Goal: Task Accomplishment & Management: Manage account settings

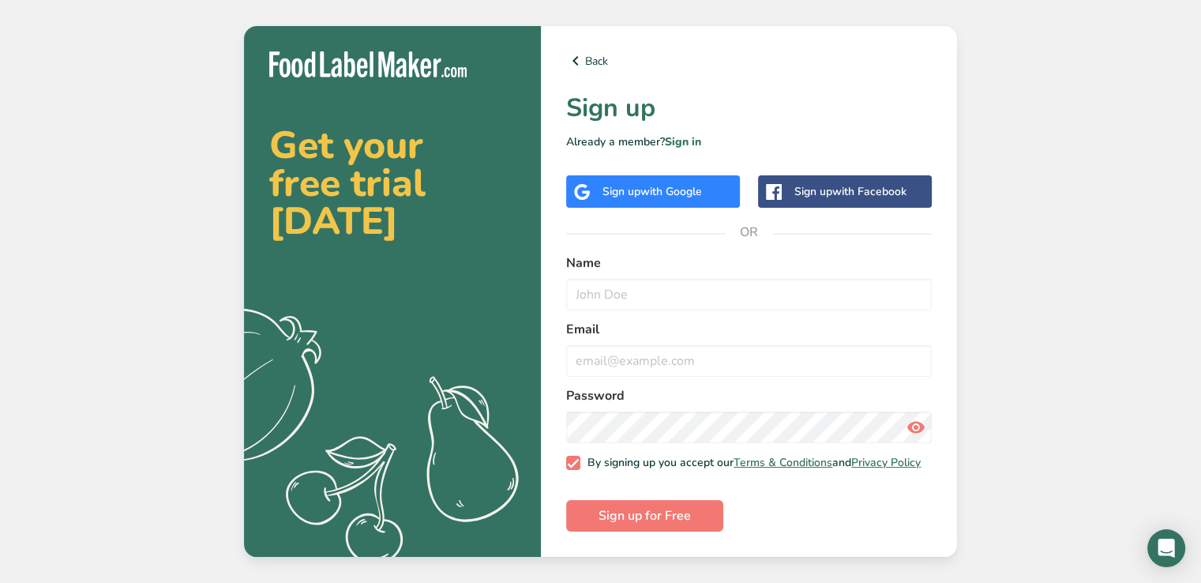
click at [649, 189] on span "with Google" at bounding box center [671, 191] width 62 height 15
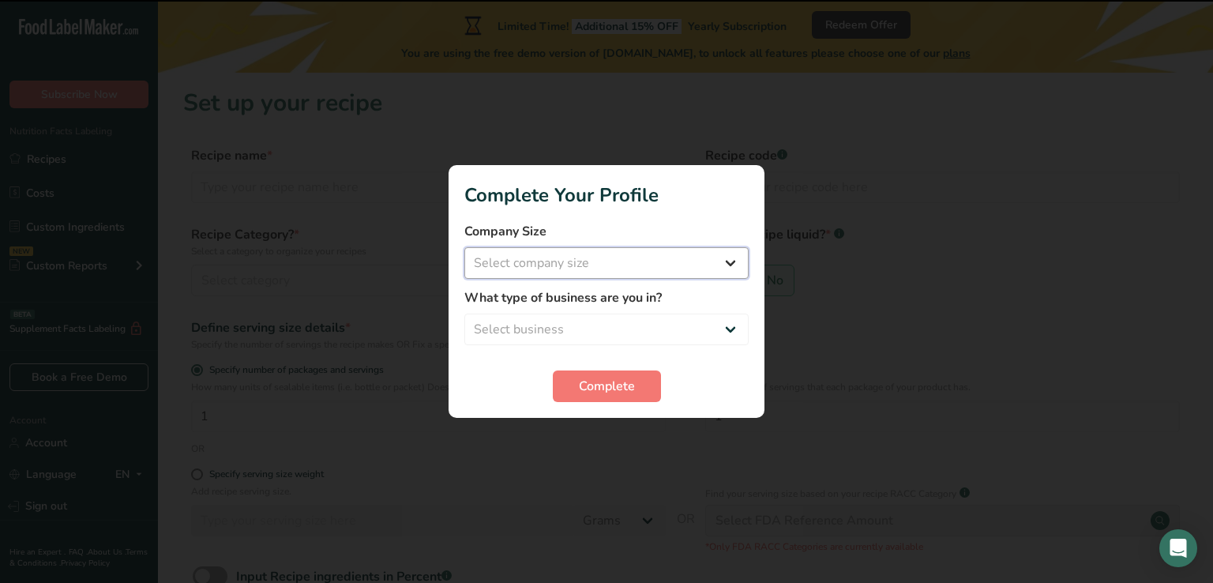
click at [625, 265] on select "Select company size Fewer than 10 Employees 10 to 50 Employees 51 to 500 Employ…" at bounding box center [606, 263] width 284 height 32
select select "1"
click at [464, 247] on select "Select company size Fewer than 10 Employees 10 to 50 Employees 51 to 500 Employ…" at bounding box center [606, 263] width 284 height 32
click at [557, 329] on select "Select business Packaged Food Manufacturer Restaurant & Cafe Bakery Meal Plans …" at bounding box center [606, 330] width 284 height 32
select select "8"
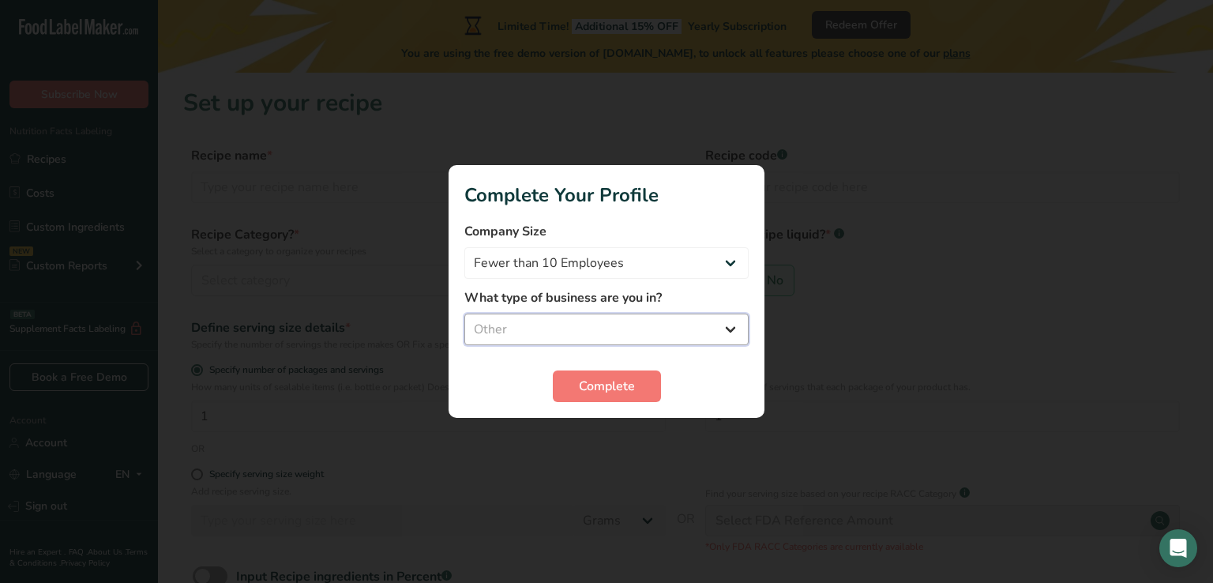
click at [464, 314] on select "Select business Packaged Food Manufacturer Restaurant & Cafe Bakery Meal Plans …" at bounding box center [606, 330] width 284 height 32
click at [611, 387] on span "Complete" at bounding box center [607, 386] width 56 height 19
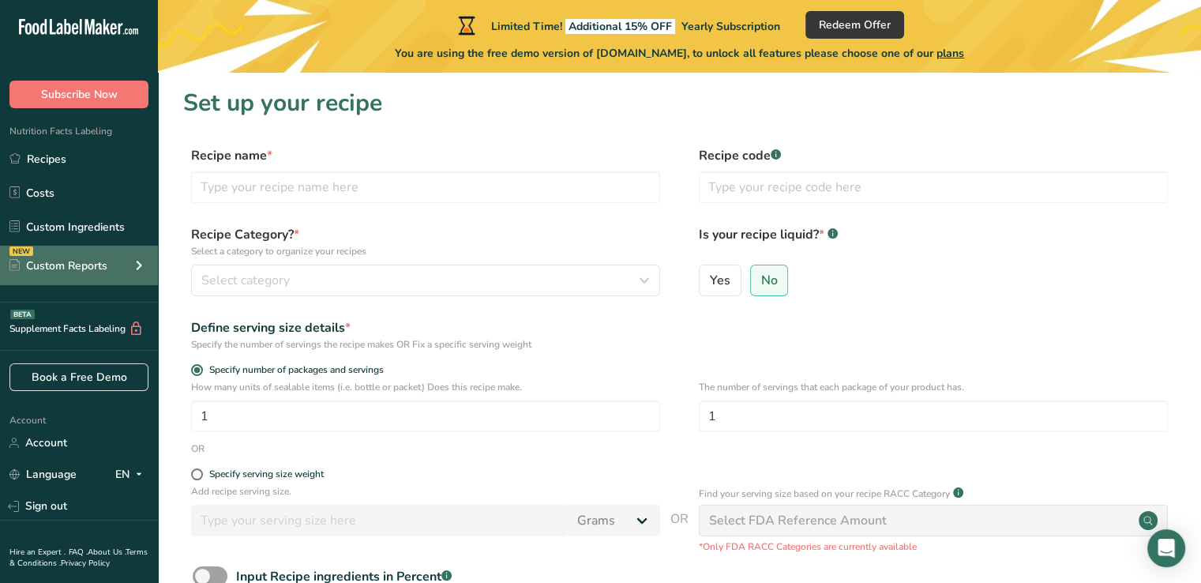
click at [71, 261] on div "Custom Reports" at bounding box center [58, 265] width 98 height 17
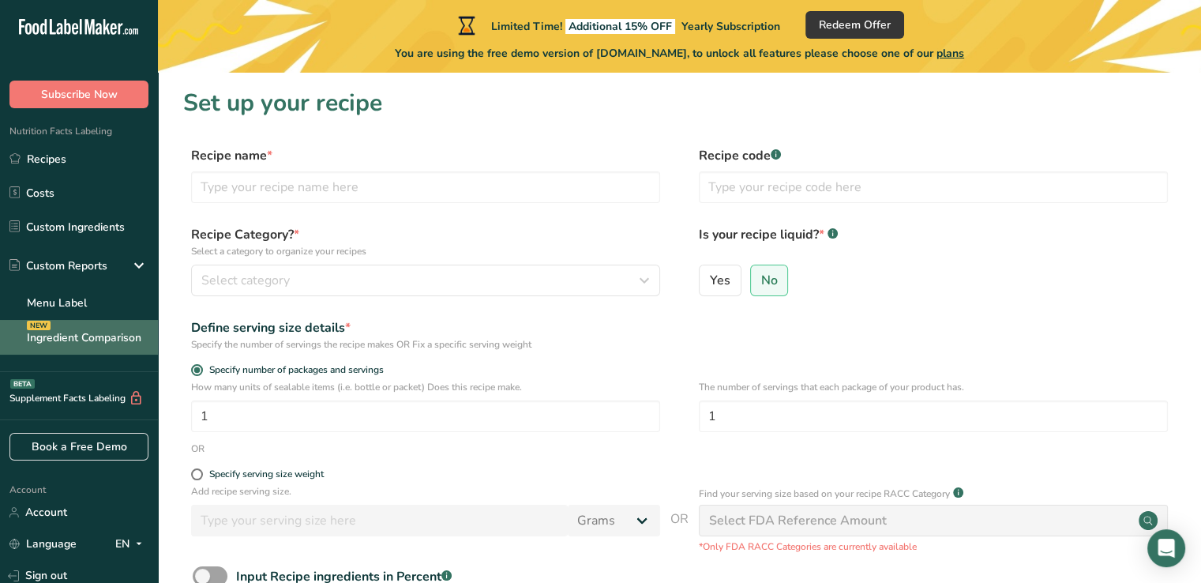
click at [70, 323] on link "Ingredient Comparison NEW" at bounding box center [79, 337] width 158 height 35
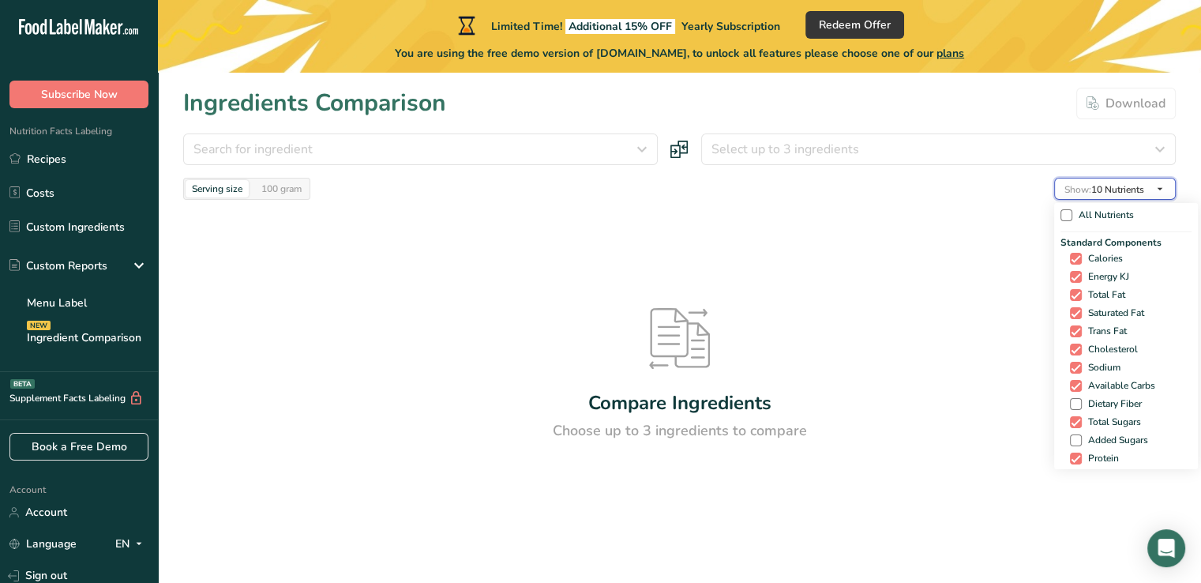
click at [1126, 187] on span "Show: 10 Nutrients" at bounding box center [1104, 189] width 80 height 13
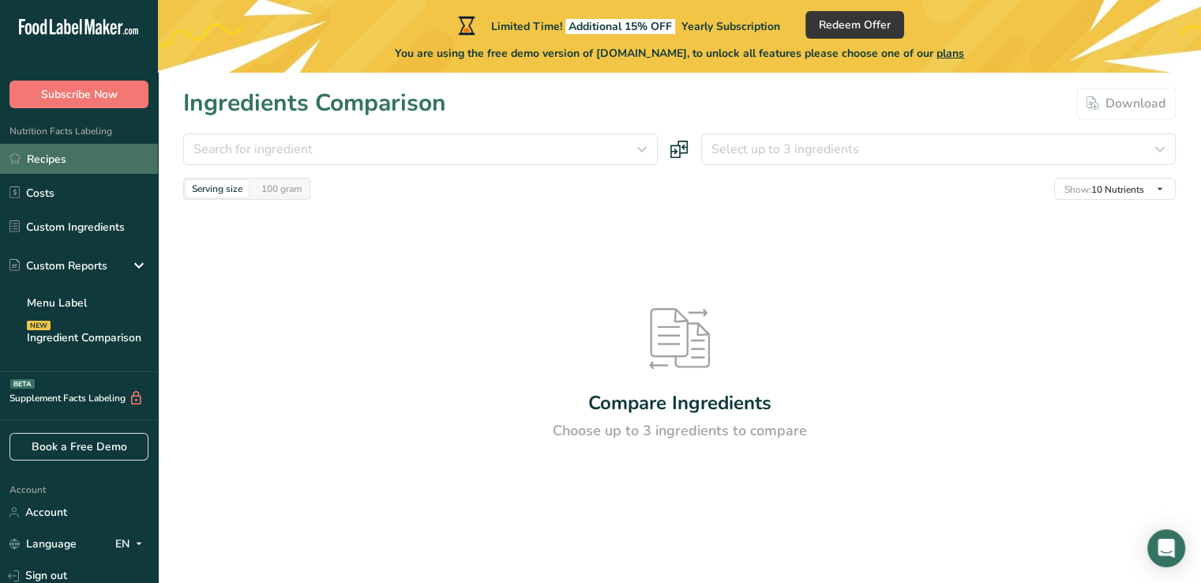
click at [32, 174] on link "Recipes" at bounding box center [79, 159] width 158 height 30
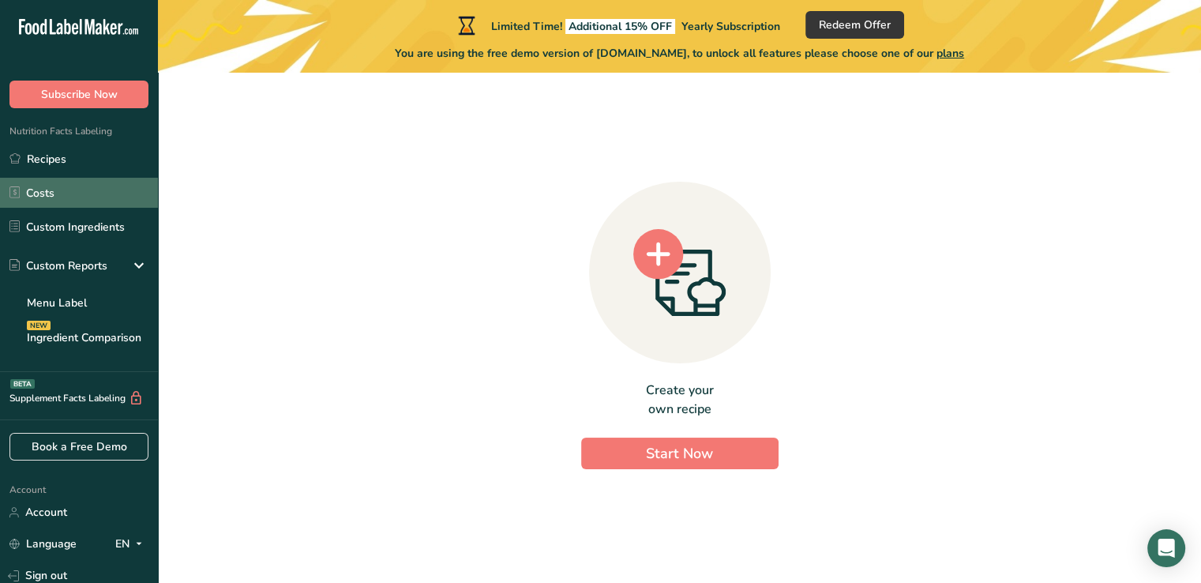
click at [44, 206] on link "Costs" at bounding box center [79, 193] width 158 height 30
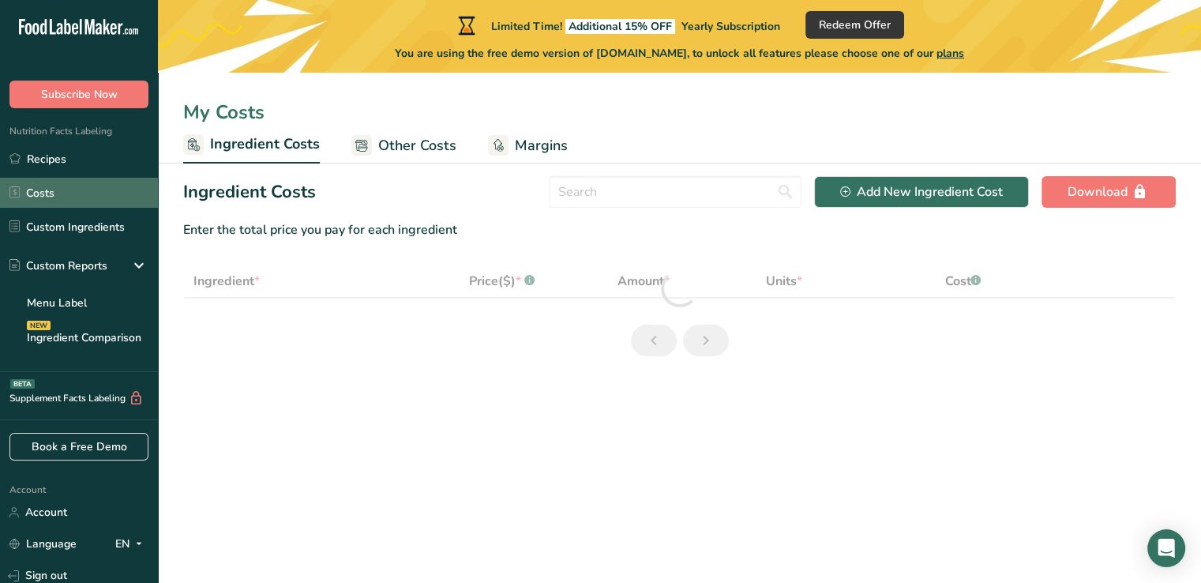
select select "1"
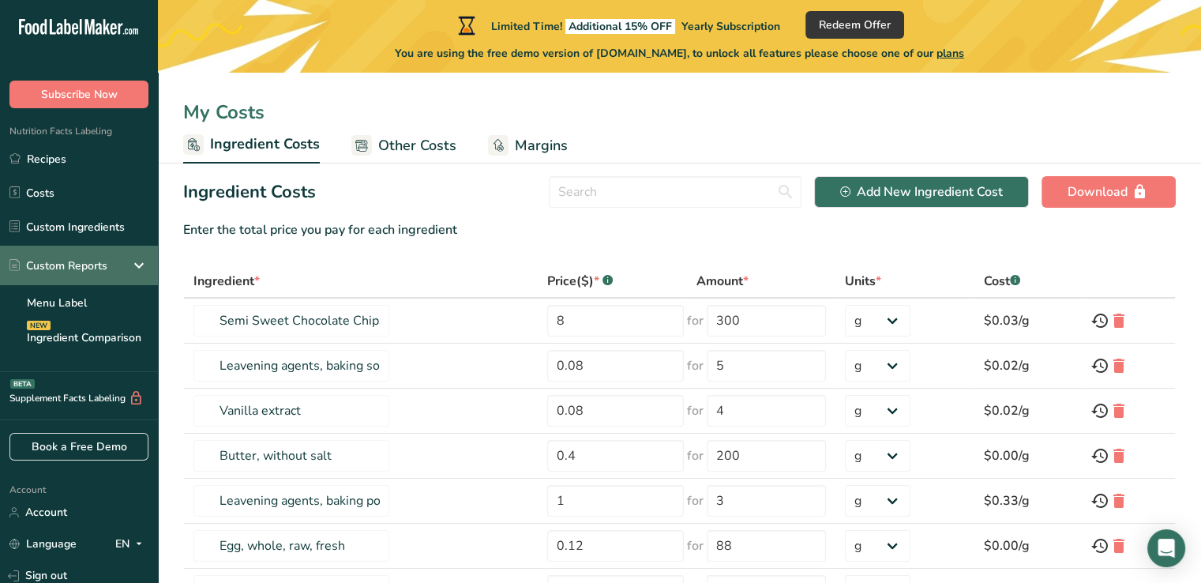
click at [59, 272] on div "Custom Reports" at bounding box center [58, 265] width 98 height 17
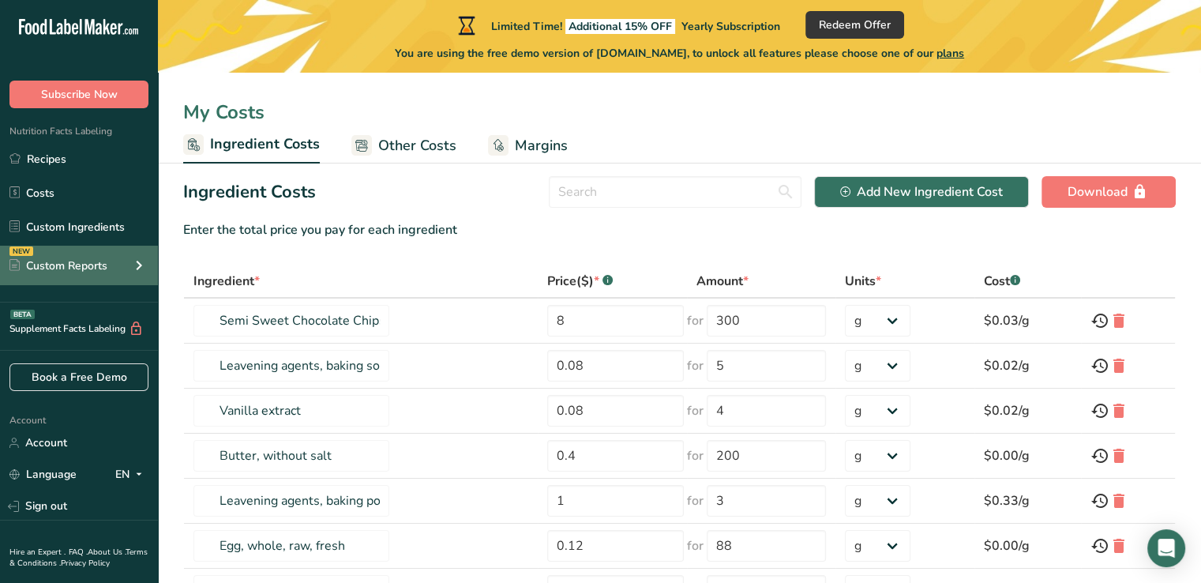
click at [98, 270] on div "Custom Reports" at bounding box center [58, 265] width 98 height 17
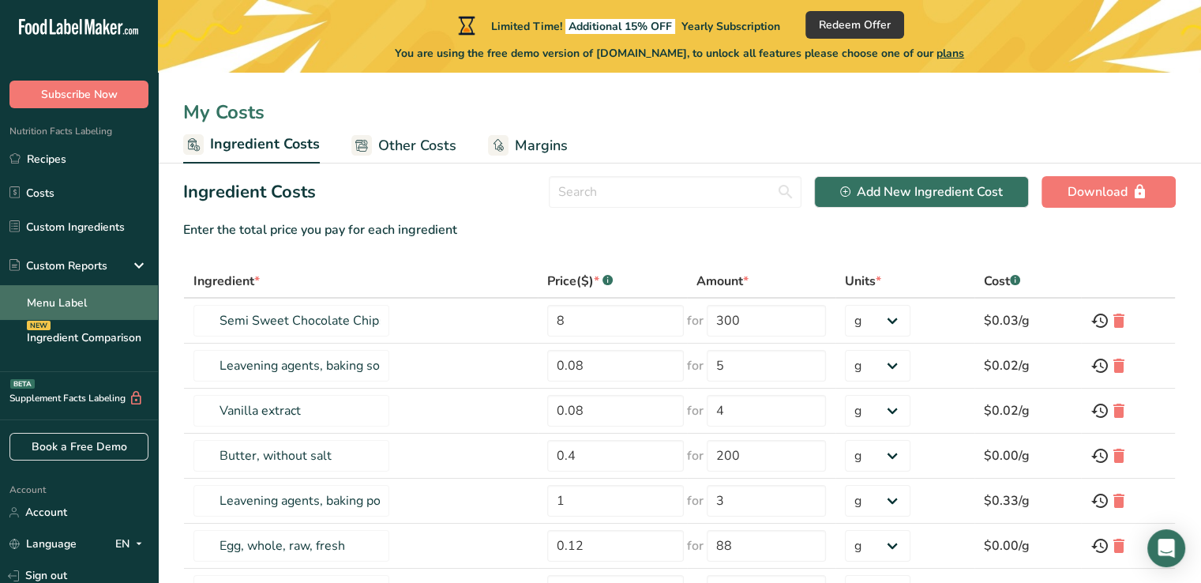
click at [56, 311] on link "Menu Label" at bounding box center [79, 302] width 158 height 35
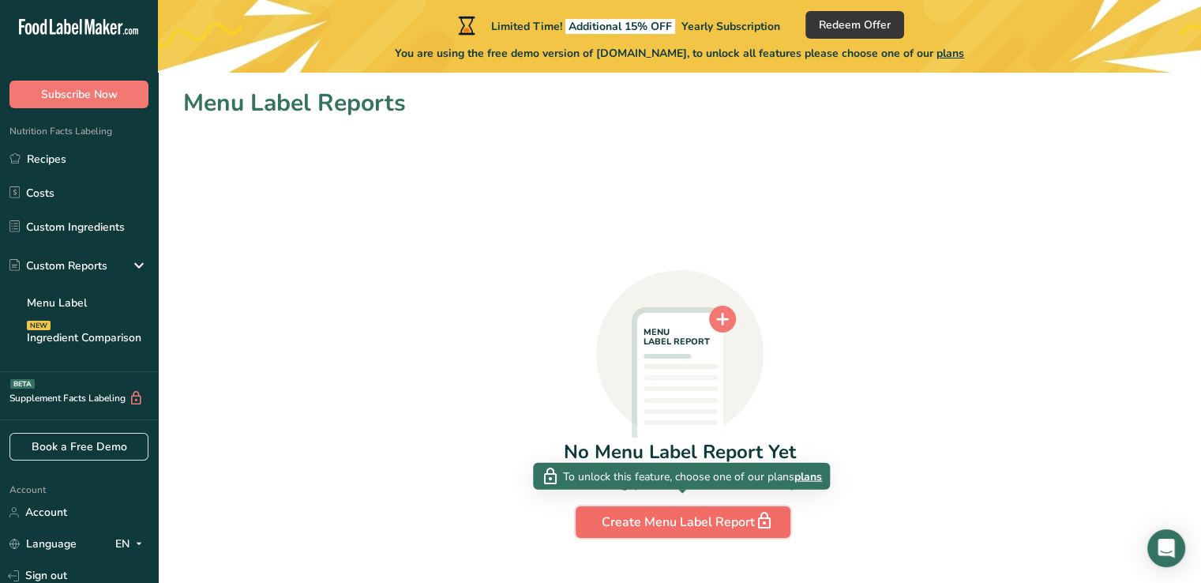
click at [635, 531] on div "Create Menu Label Report" at bounding box center [683, 522] width 163 height 22
click at [723, 516] on div "Create Menu Label Report" at bounding box center [683, 522] width 163 height 22
click at [669, 529] on div "Create Menu Label Report" at bounding box center [683, 522] width 163 height 22
click at [815, 471] on span "plans" at bounding box center [808, 475] width 28 height 17
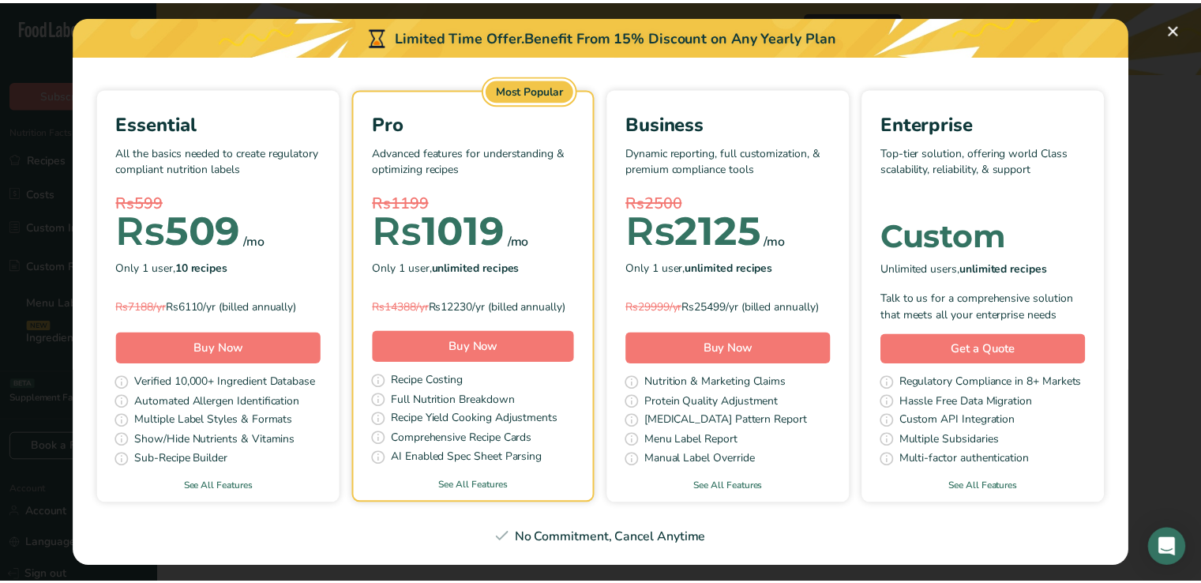
scroll to position [246, 0]
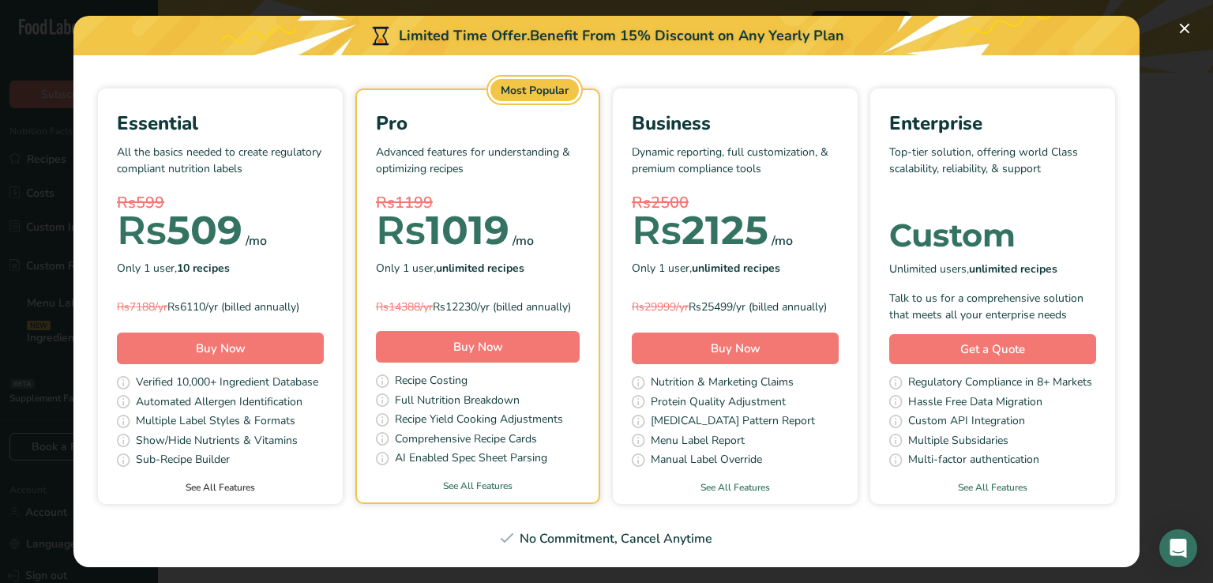
click at [343, 480] on link "See All Features" at bounding box center [220, 487] width 245 height 14
click at [1191, 36] on button "Pick Your Pricing Plan Modal" at bounding box center [1184, 28] width 25 height 25
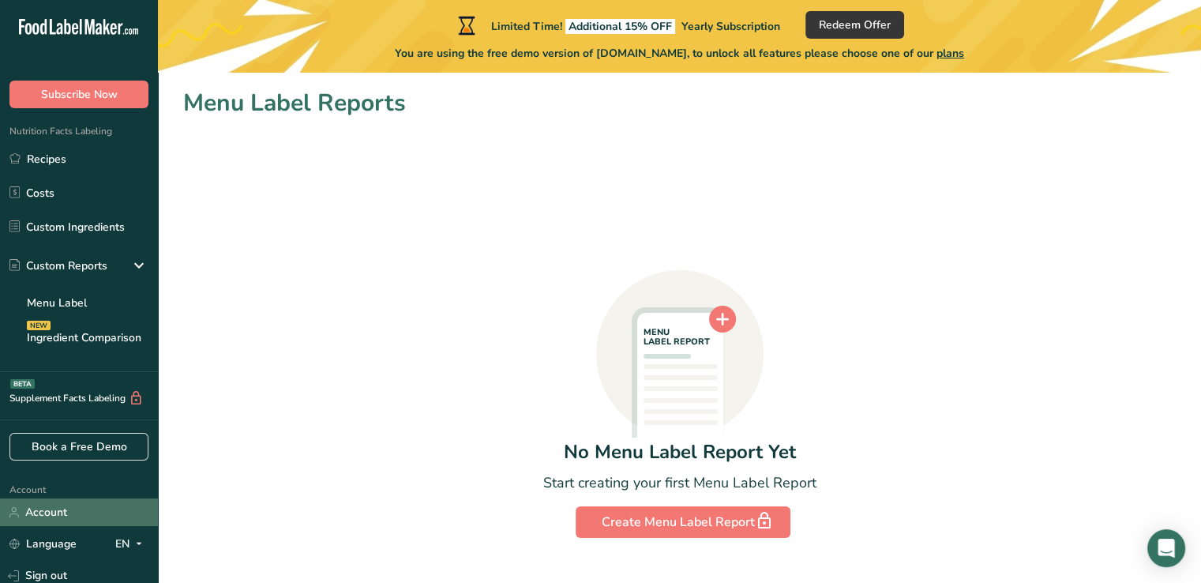
click at [48, 515] on link "Account" at bounding box center [79, 512] width 158 height 28
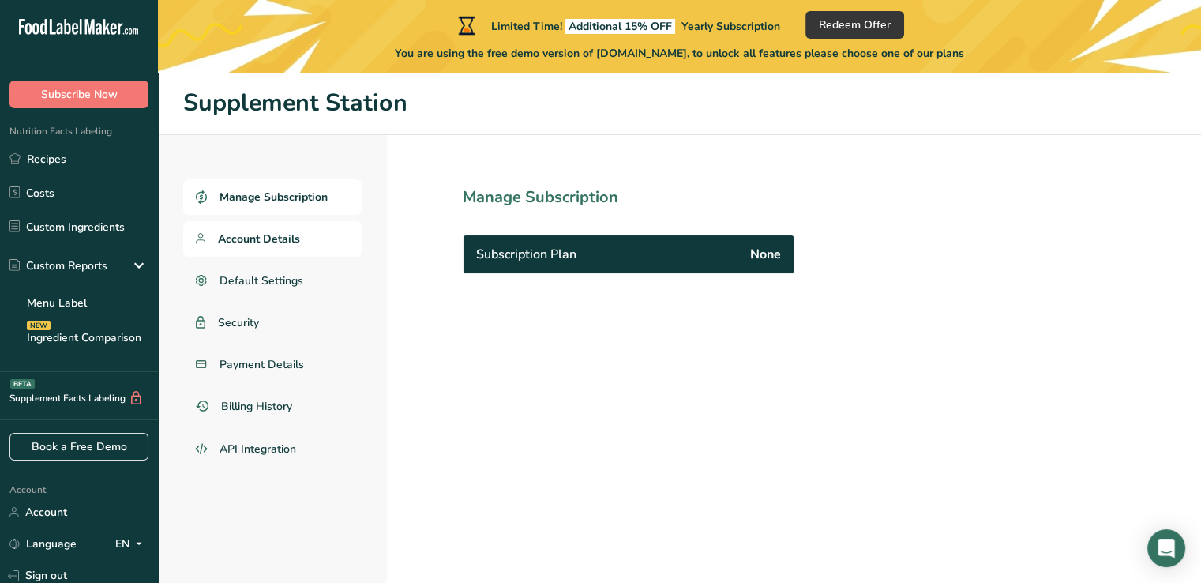
click at [255, 244] on span "Account Details" at bounding box center [259, 239] width 82 height 17
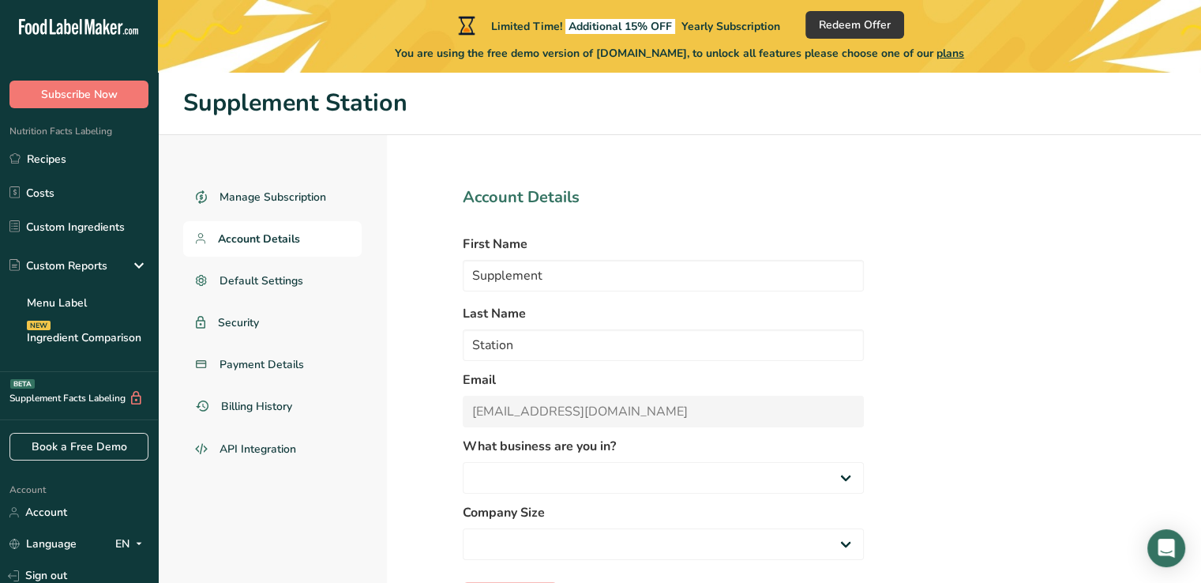
select select
select select "8"
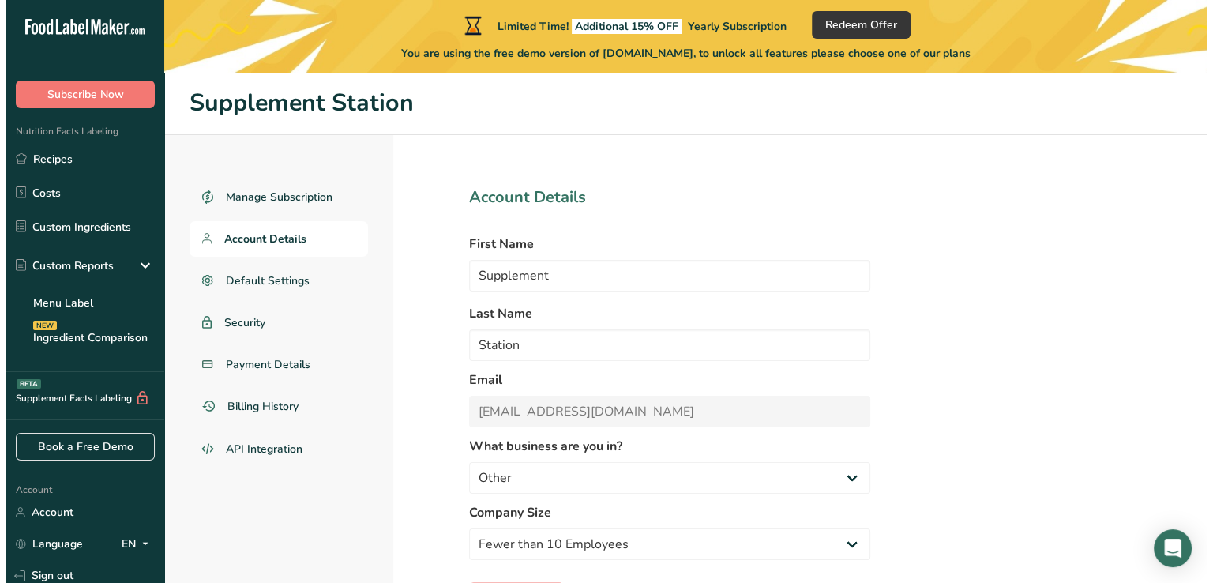
scroll to position [73, 0]
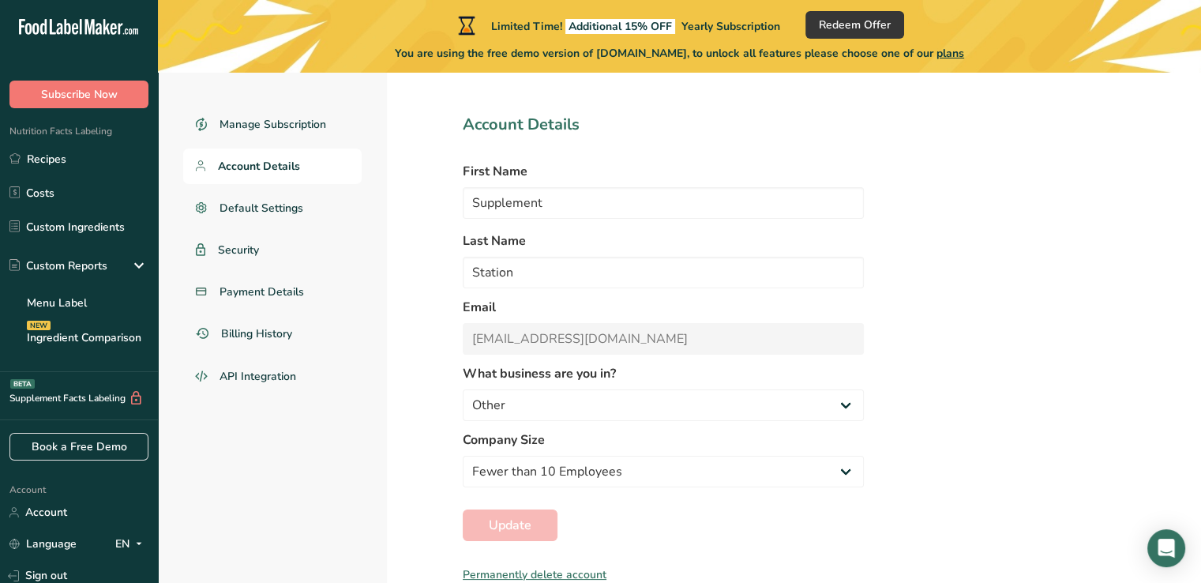
click at [534, 573] on div "Permanently delete account" at bounding box center [663, 574] width 401 height 17
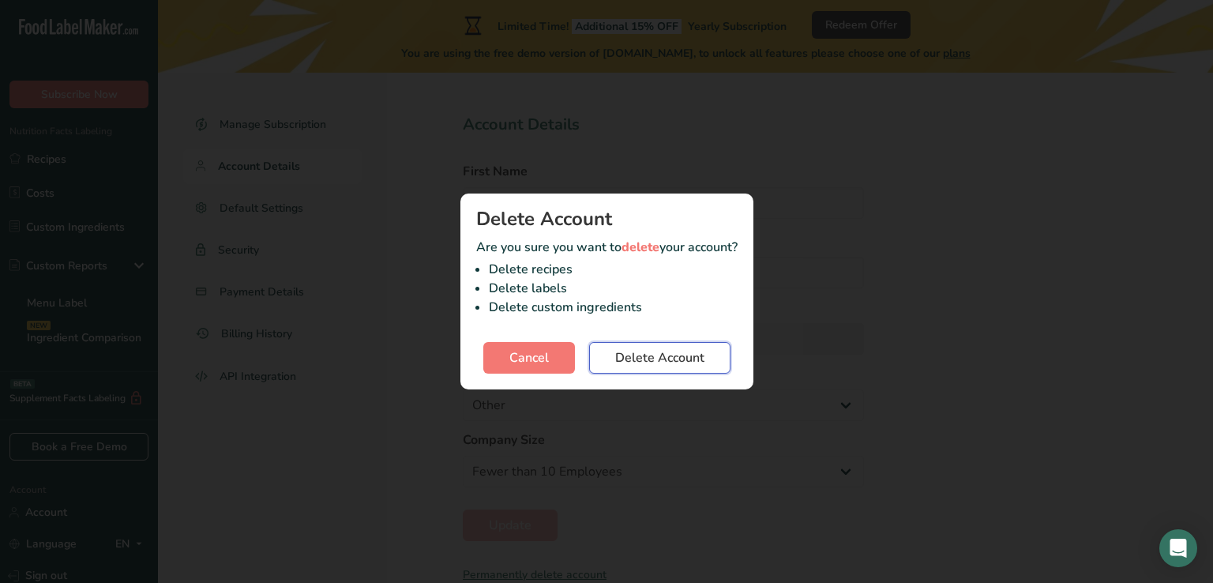
click at [648, 348] on span "Delete Account" at bounding box center [659, 357] width 89 height 19
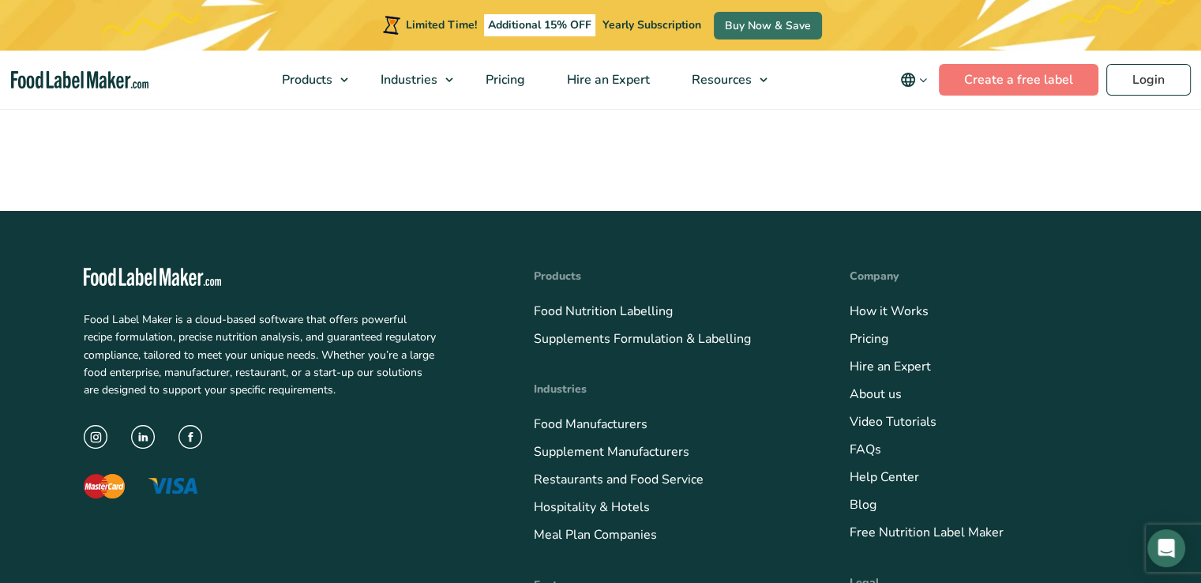
scroll to position [5745, 0]
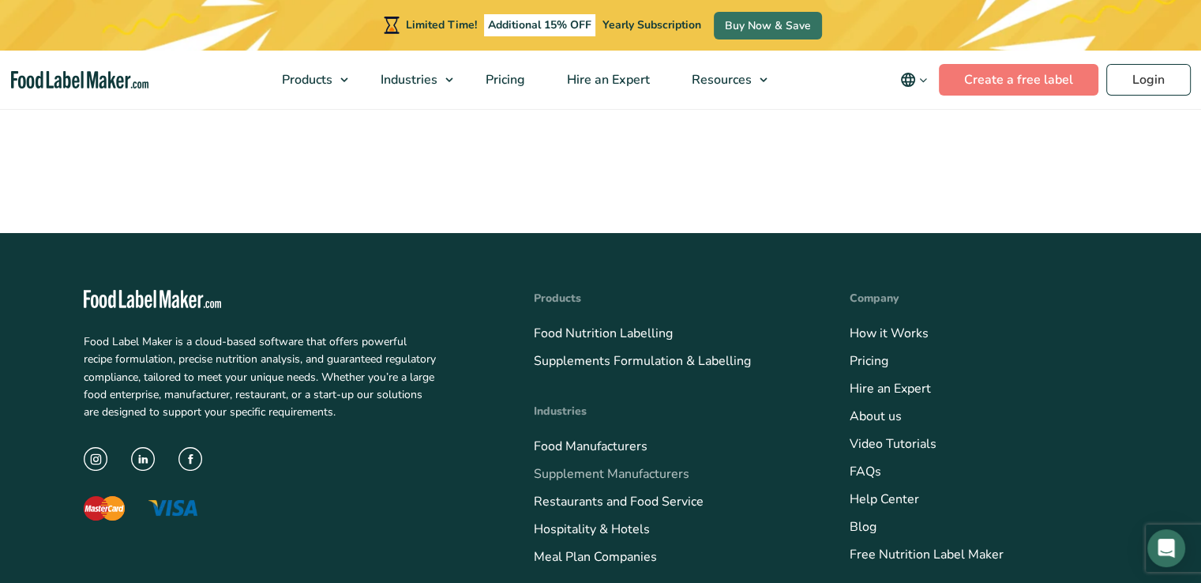
click at [635, 465] on link "Supplement Manufacturers" at bounding box center [612, 473] width 156 height 17
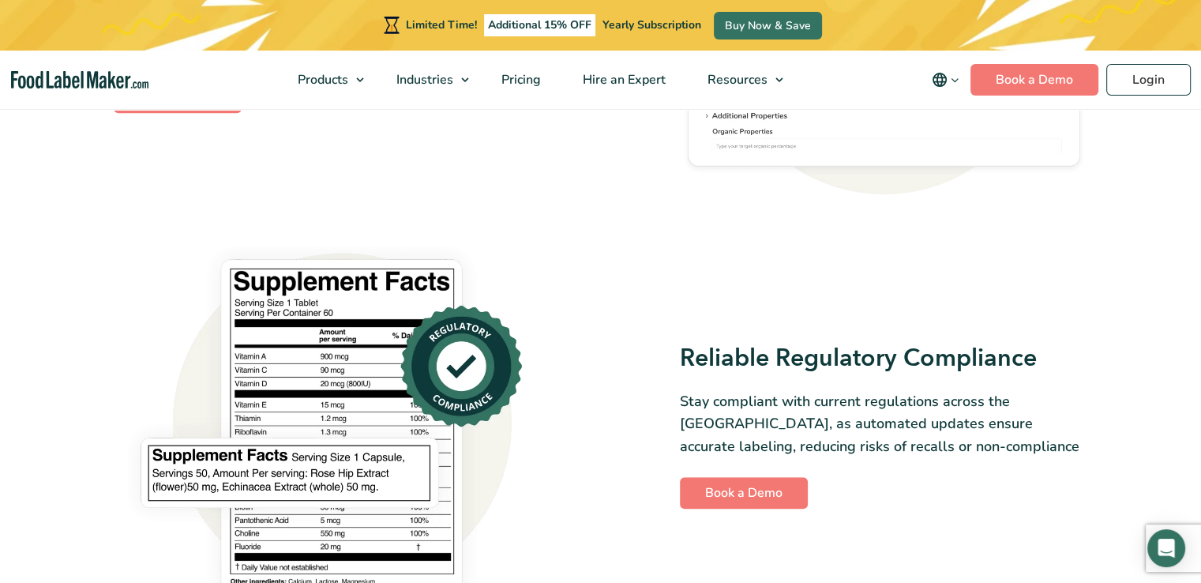
scroll to position [976, 0]
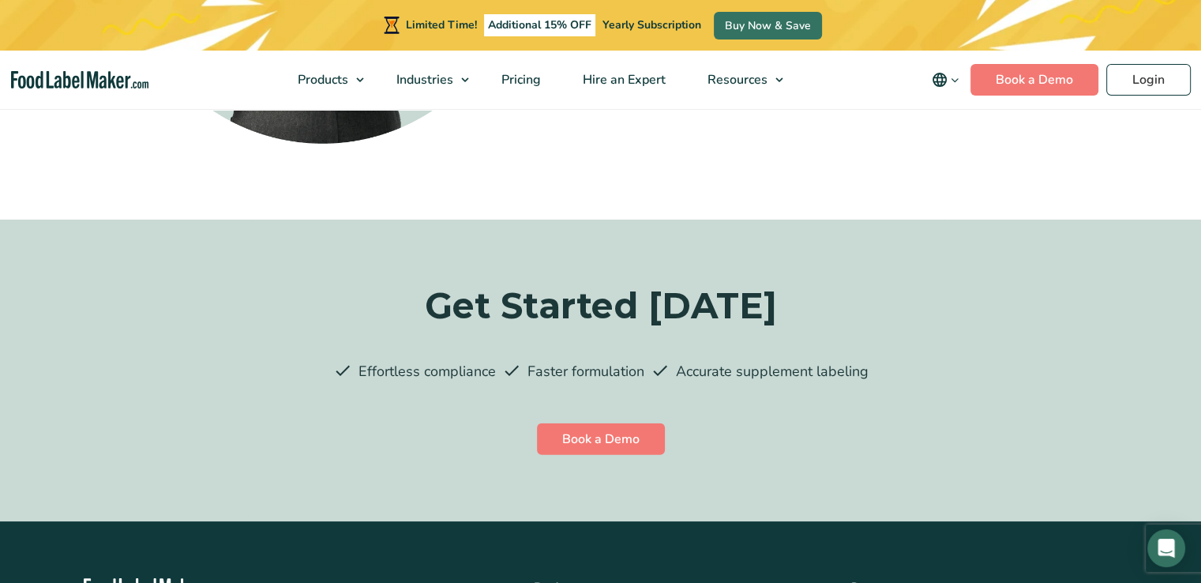
scroll to position [0, 0]
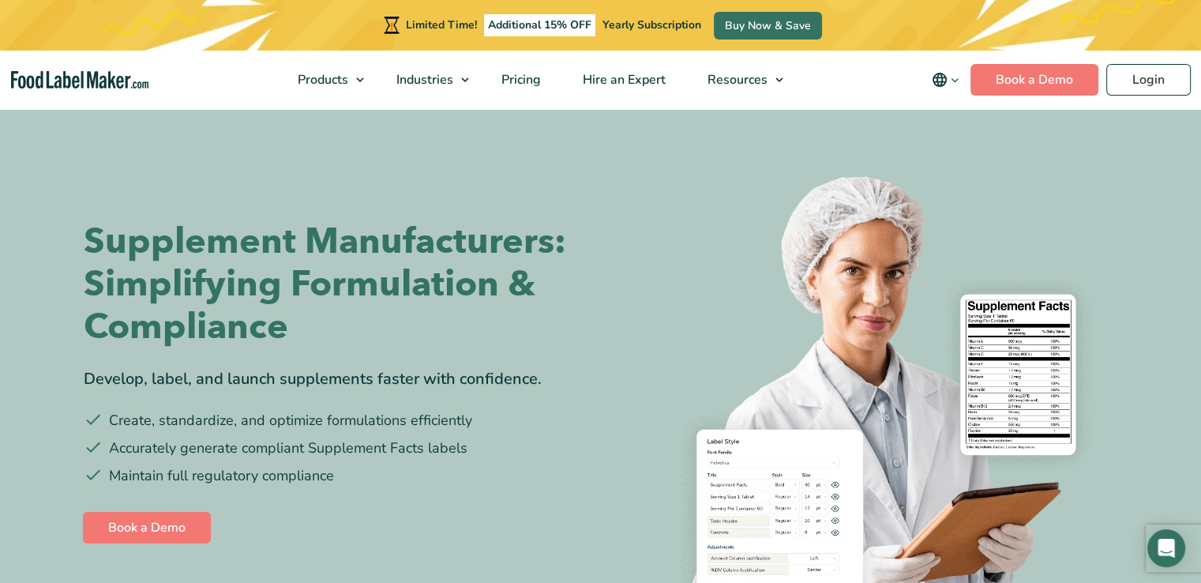
click at [120, 78] on img "main navigation" at bounding box center [79, 80] width 137 height 18
